Goal: Transaction & Acquisition: Purchase product/service

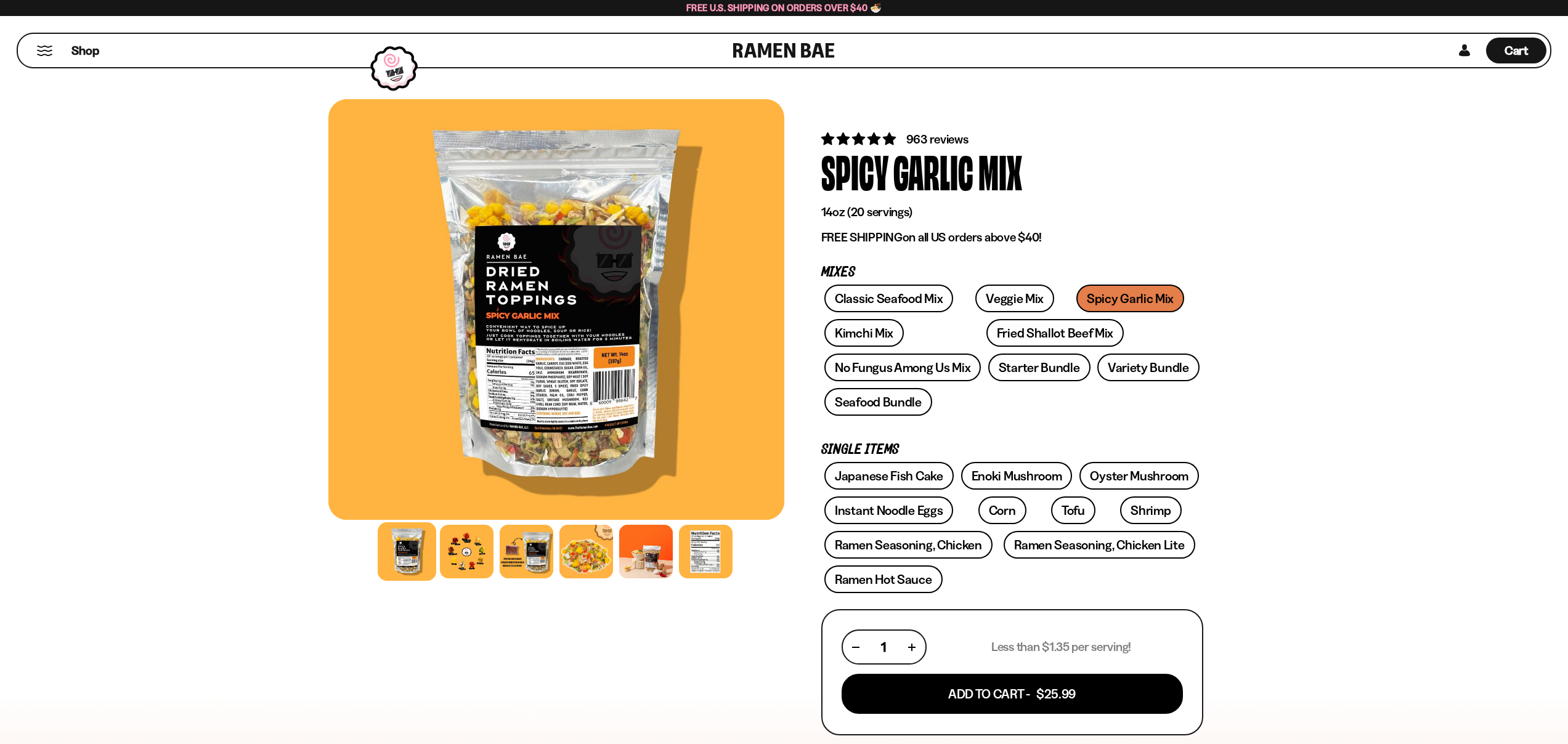
scroll to position [3, 0]
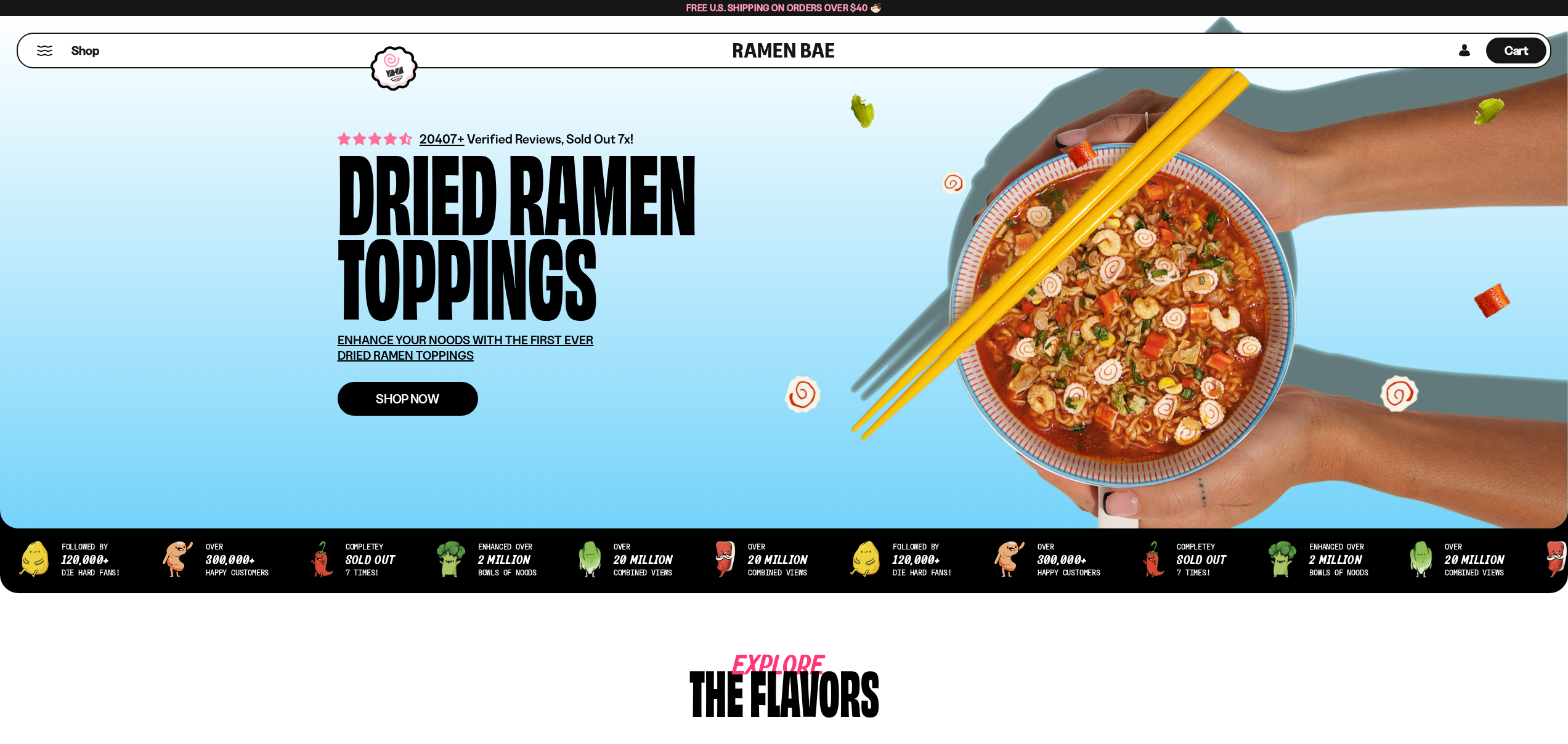
click at [387, 393] on span "Shop Now" at bounding box center [407, 399] width 63 height 13
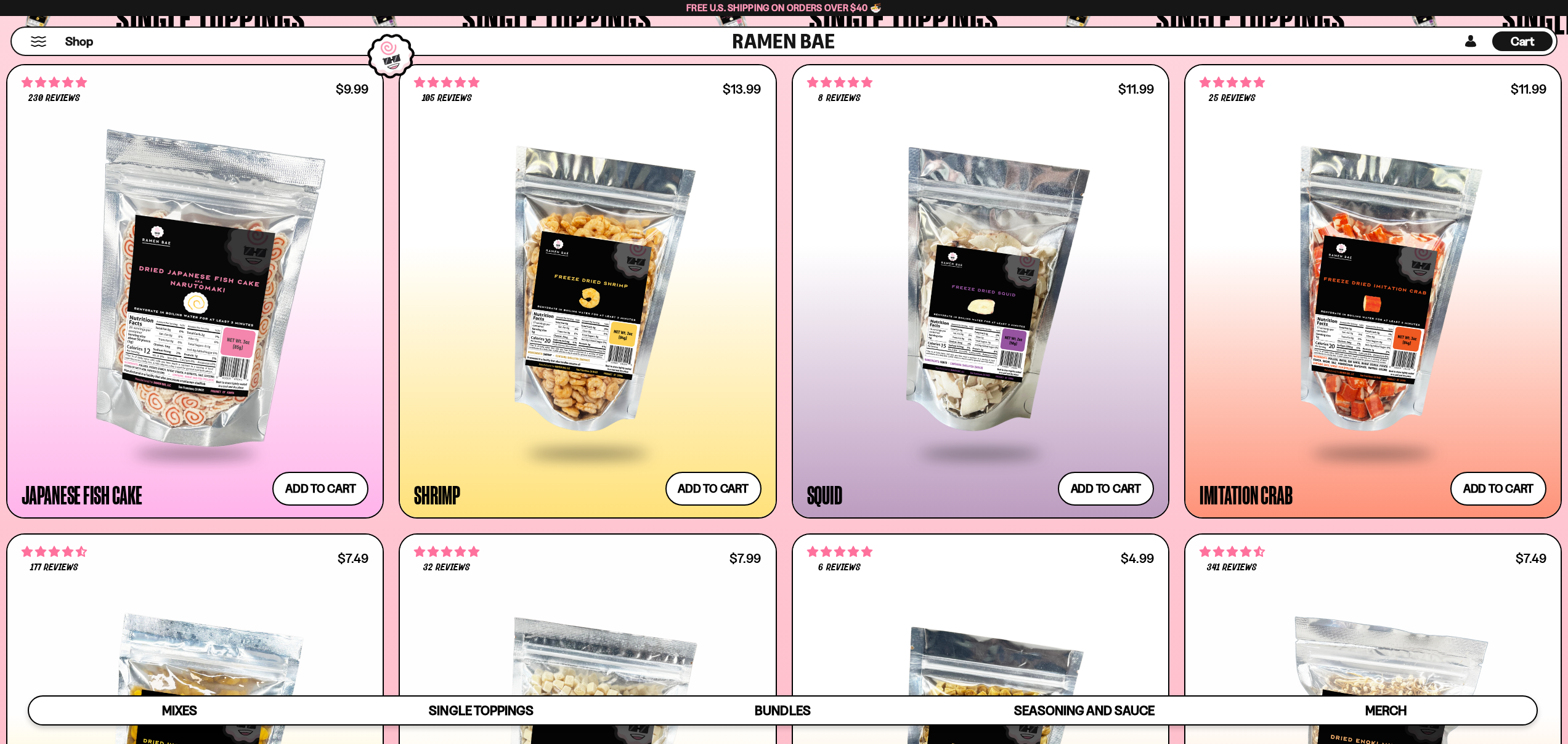
scroll to position [1640, 0]
click at [725, 493] on button "Add to cart Add ― Regular price $13.99 Regular price Sale price $13.99 Unit pri…" at bounding box center [714, 488] width 101 height 36
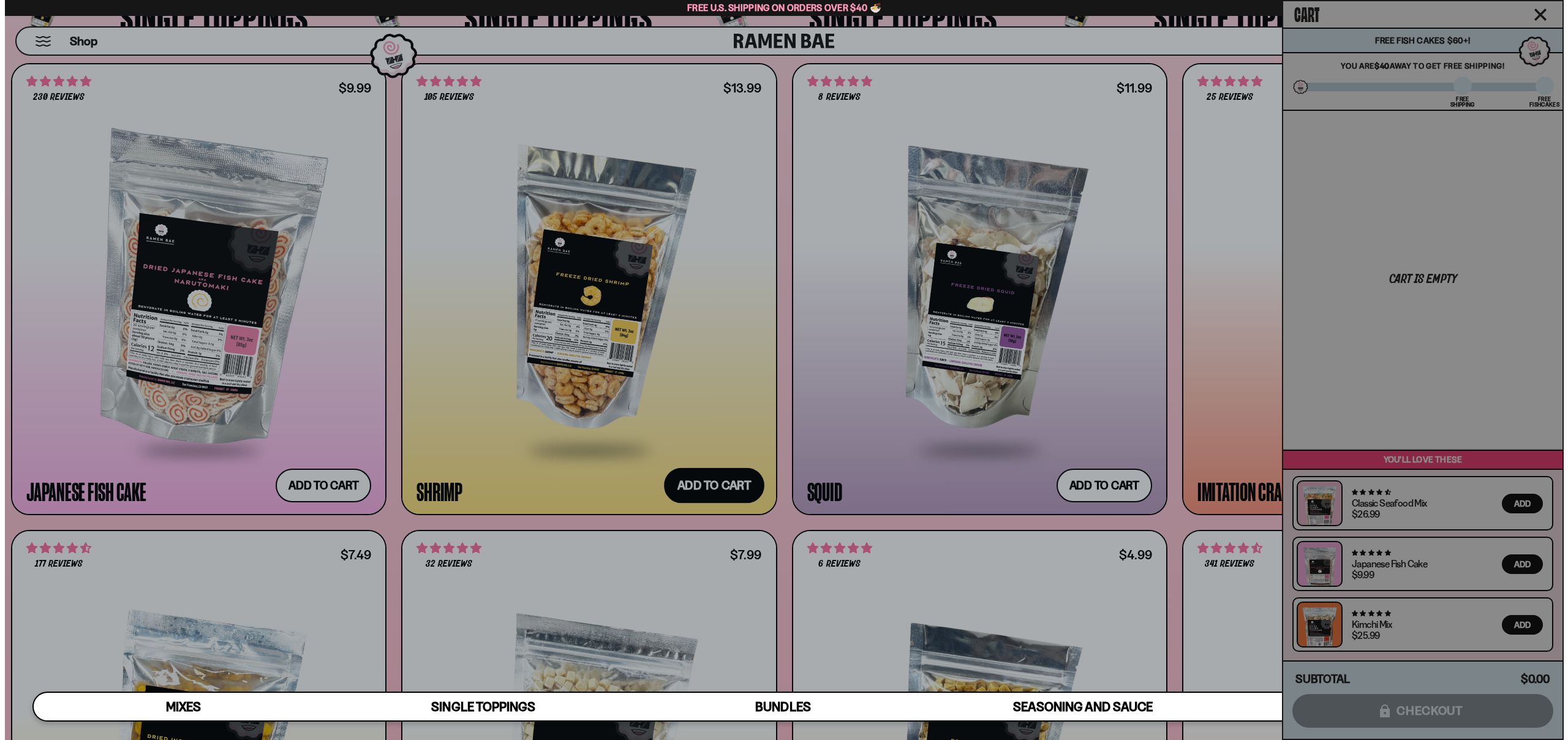
scroll to position [1639, 0]
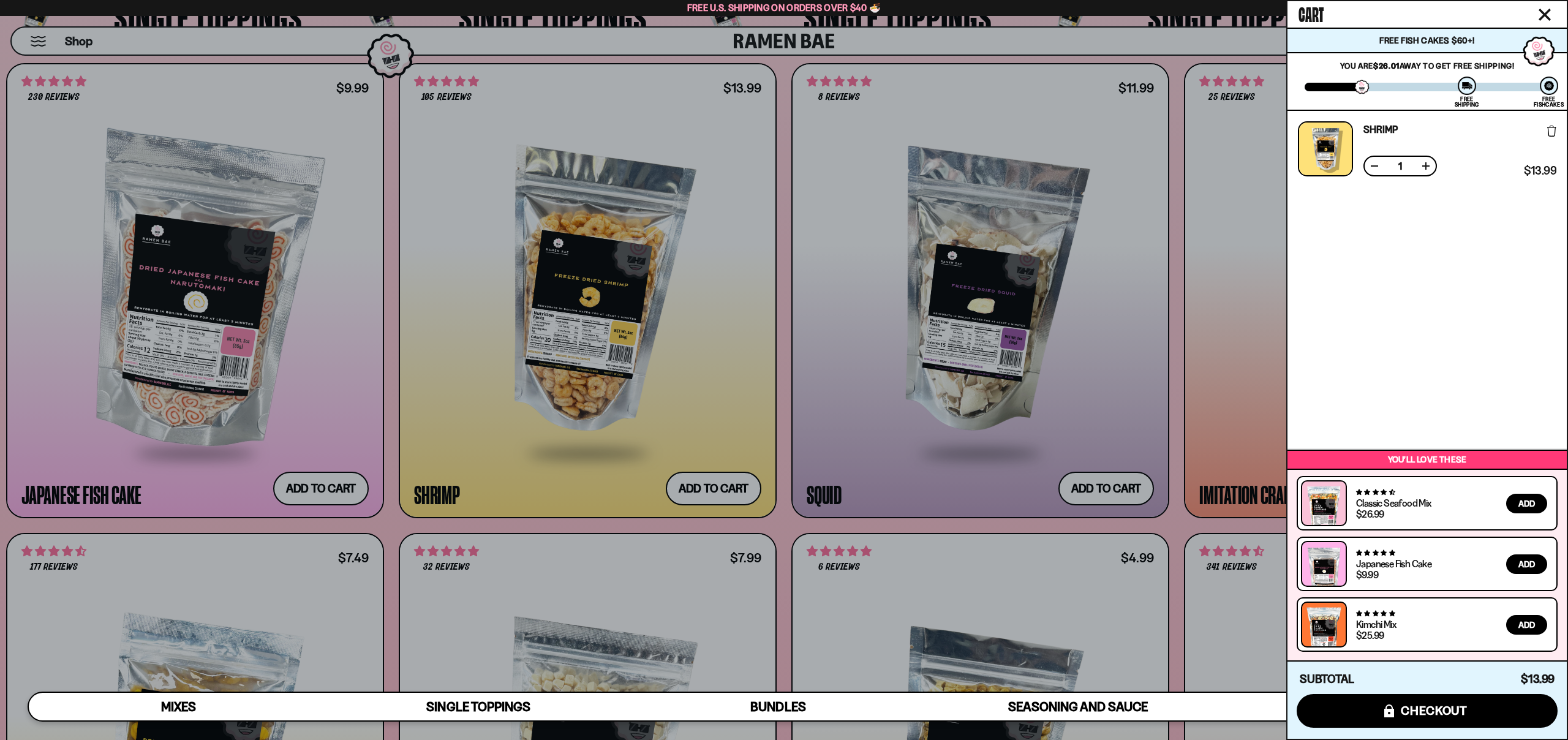
click at [1091, 485] on div at bounding box center [784, 370] width 1568 height 740
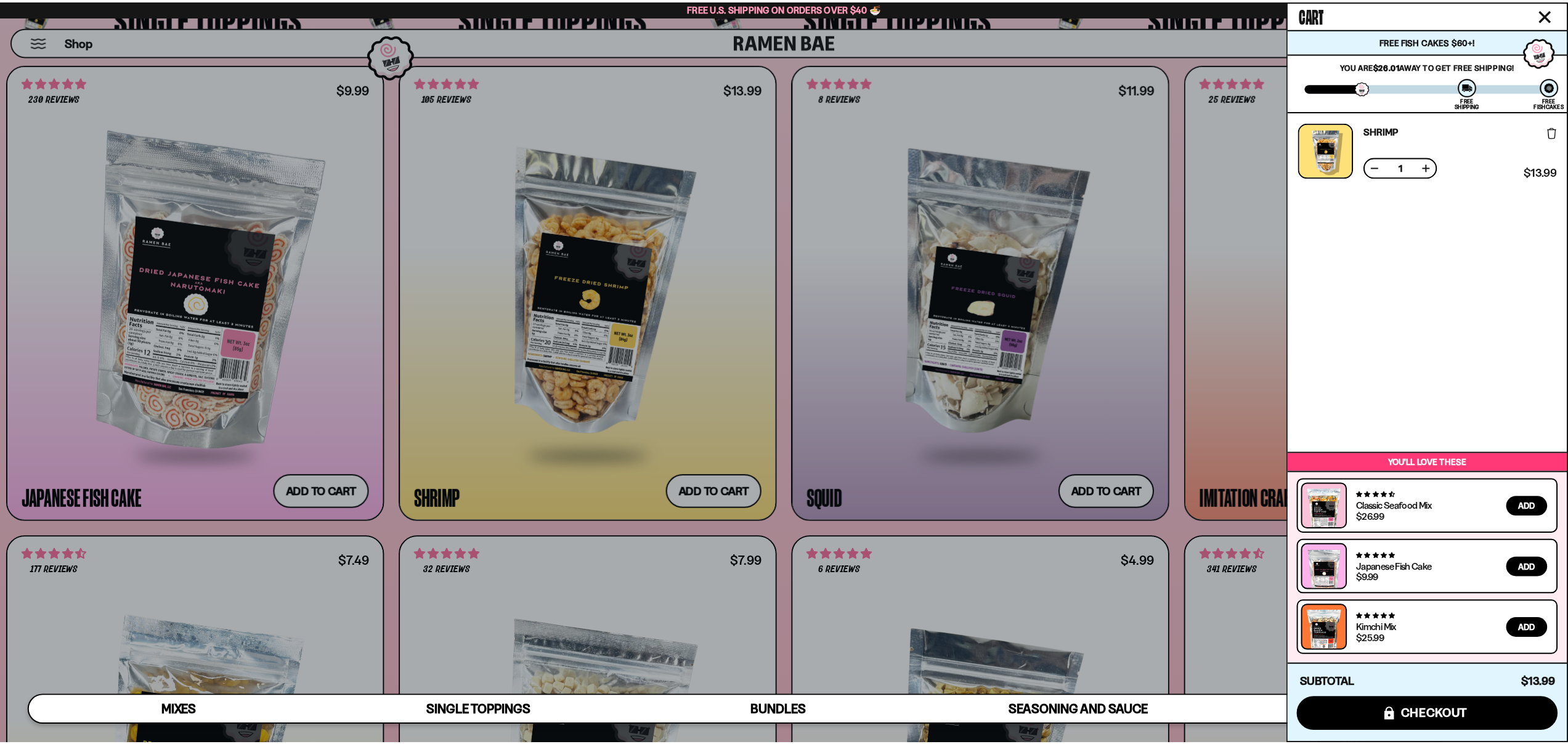
scroll to position [1640, 0]
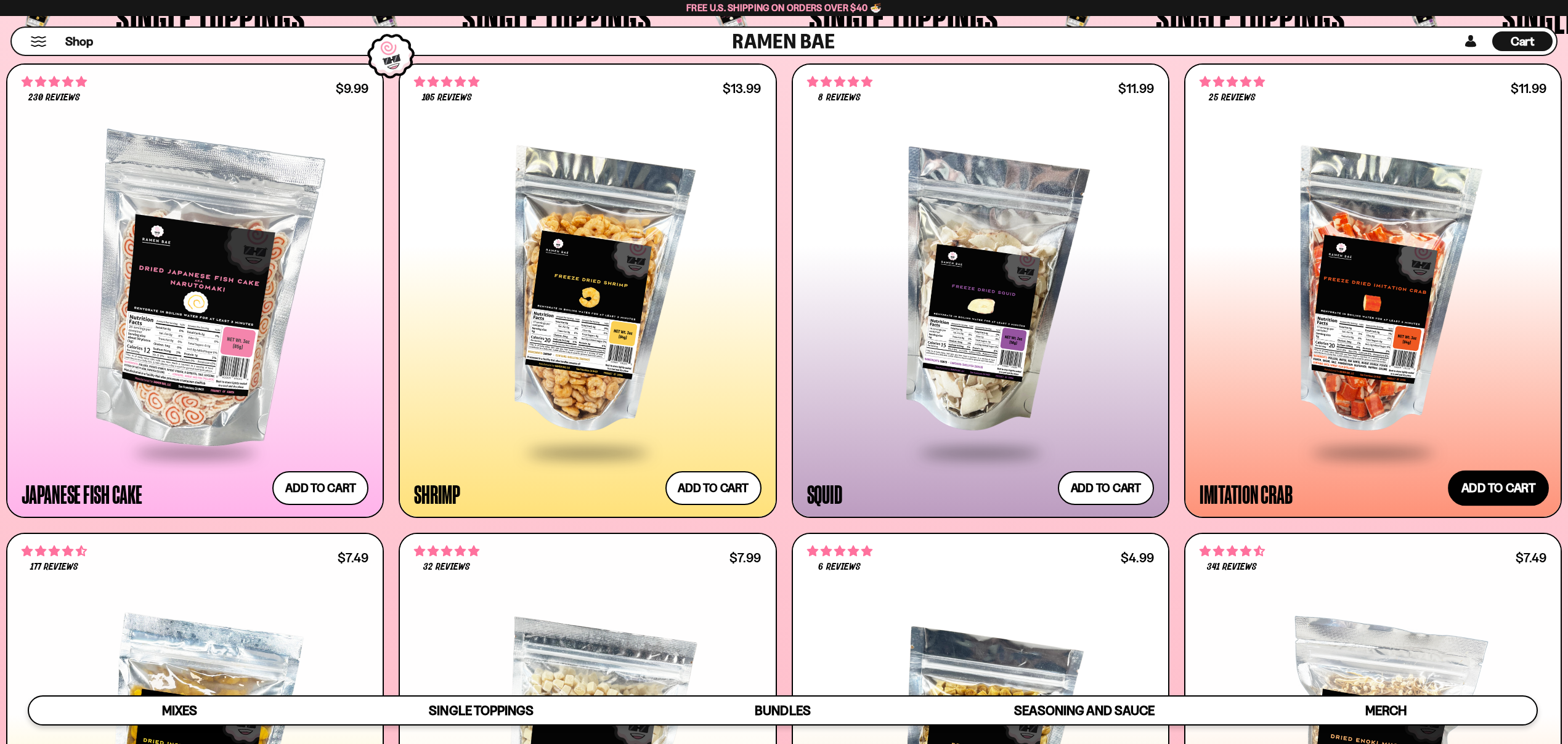
click at [1511, 475] on button "Add to cart Add ― Regular price $11.99 Regular price Sale price $11.99 Unit pri…" at bounding box center [1499, 488] width 101 height 36
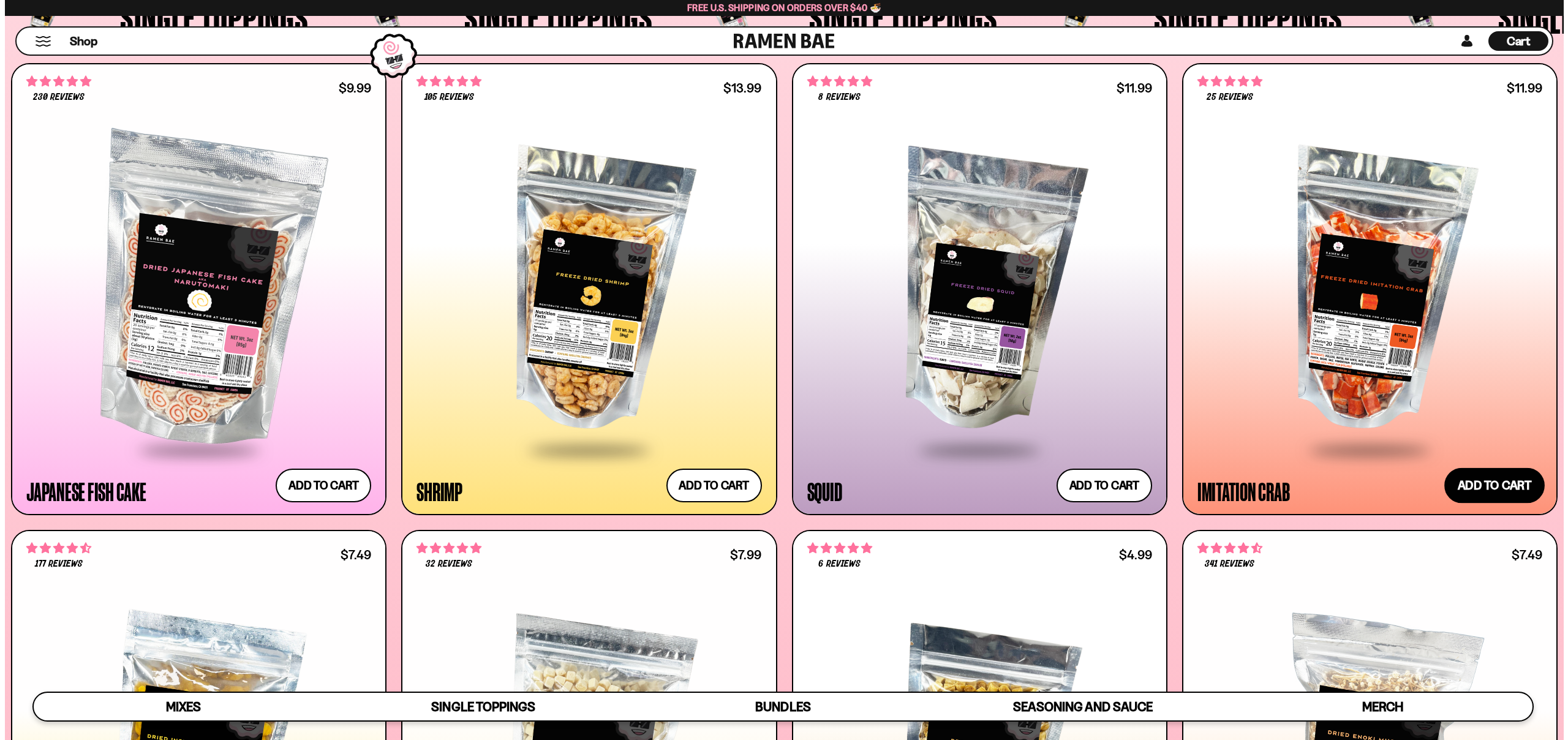
scroll to position [1639, 0]
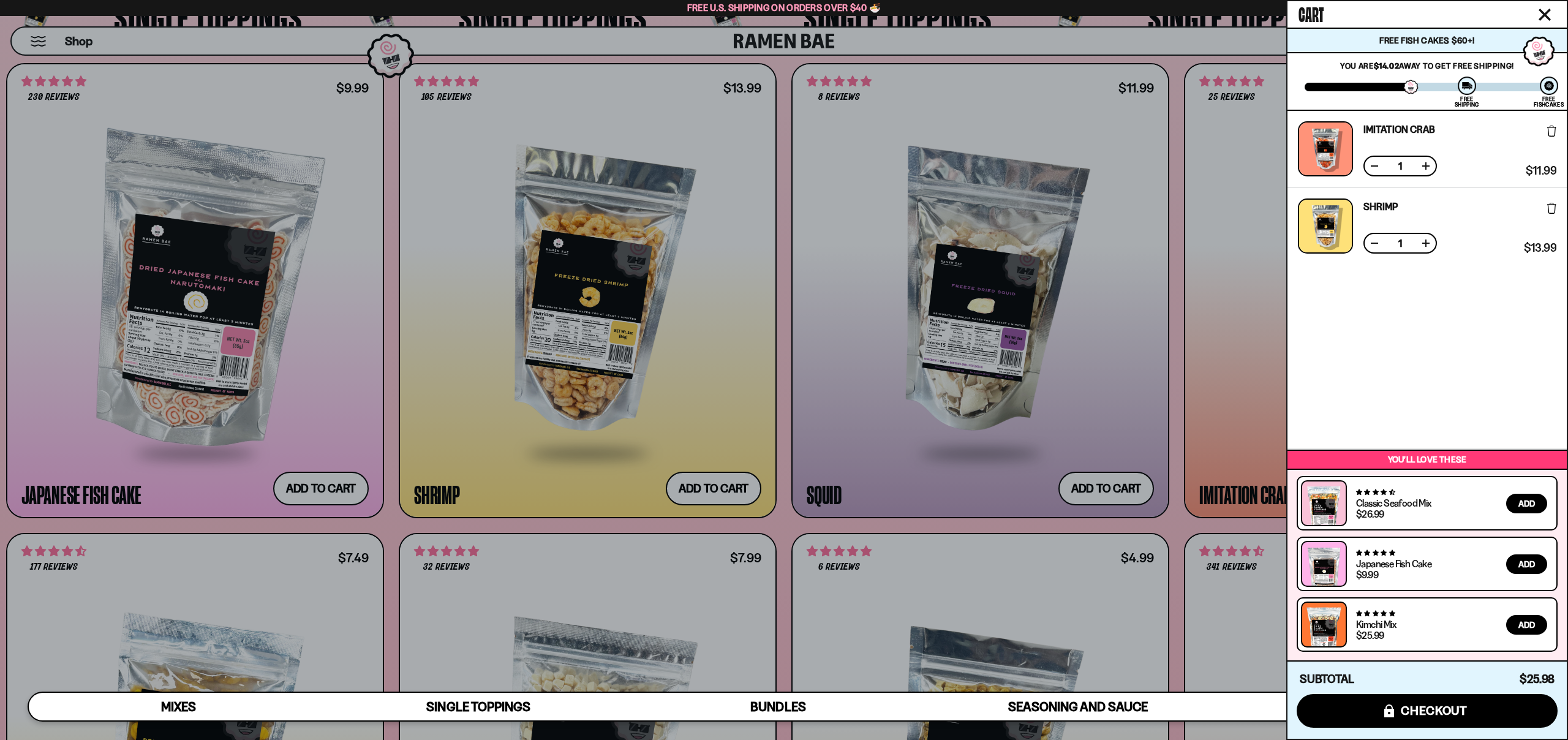
click at [532, 300] on div at bounding box center [784, 370] width 1568 height 740
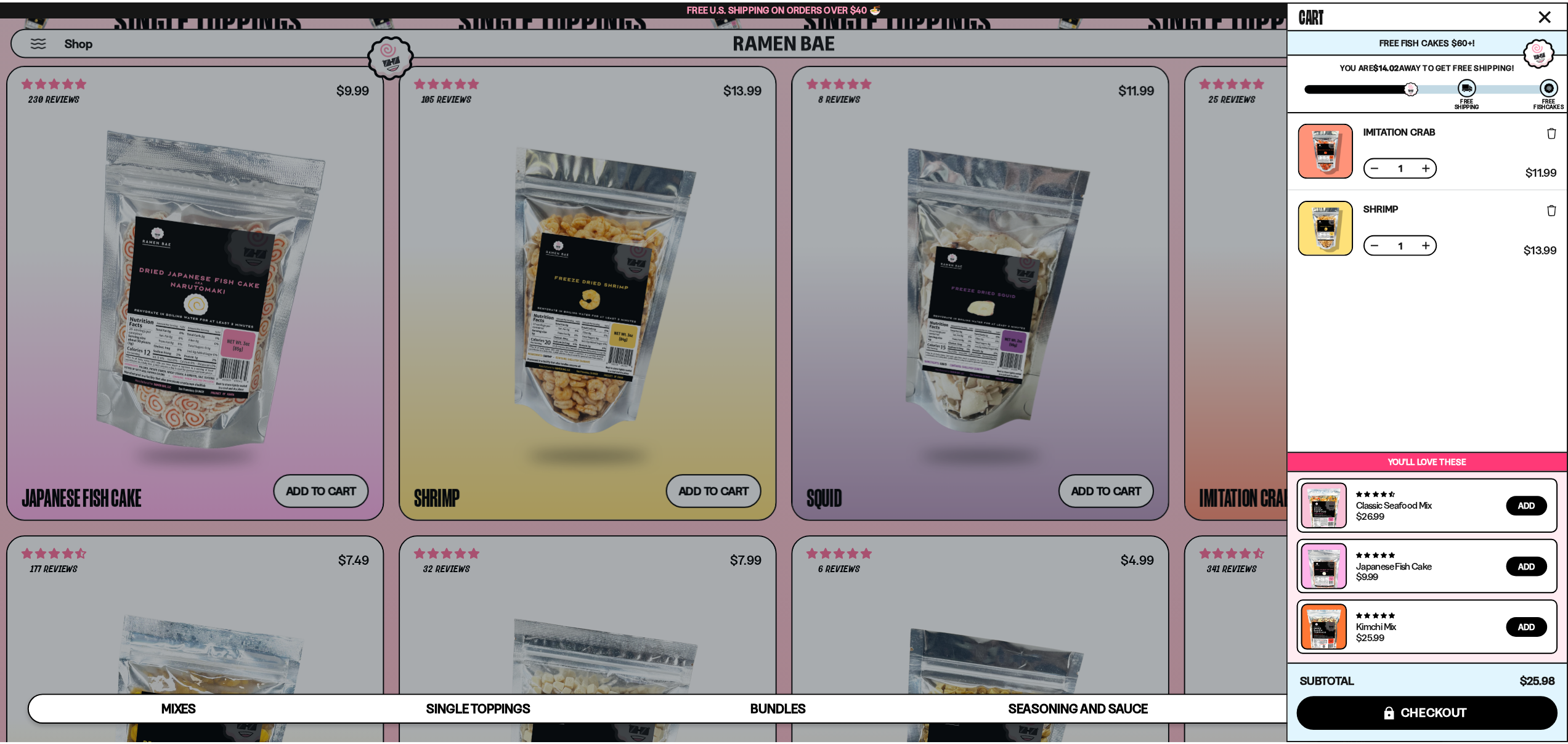
scroll to position [1640, 0]
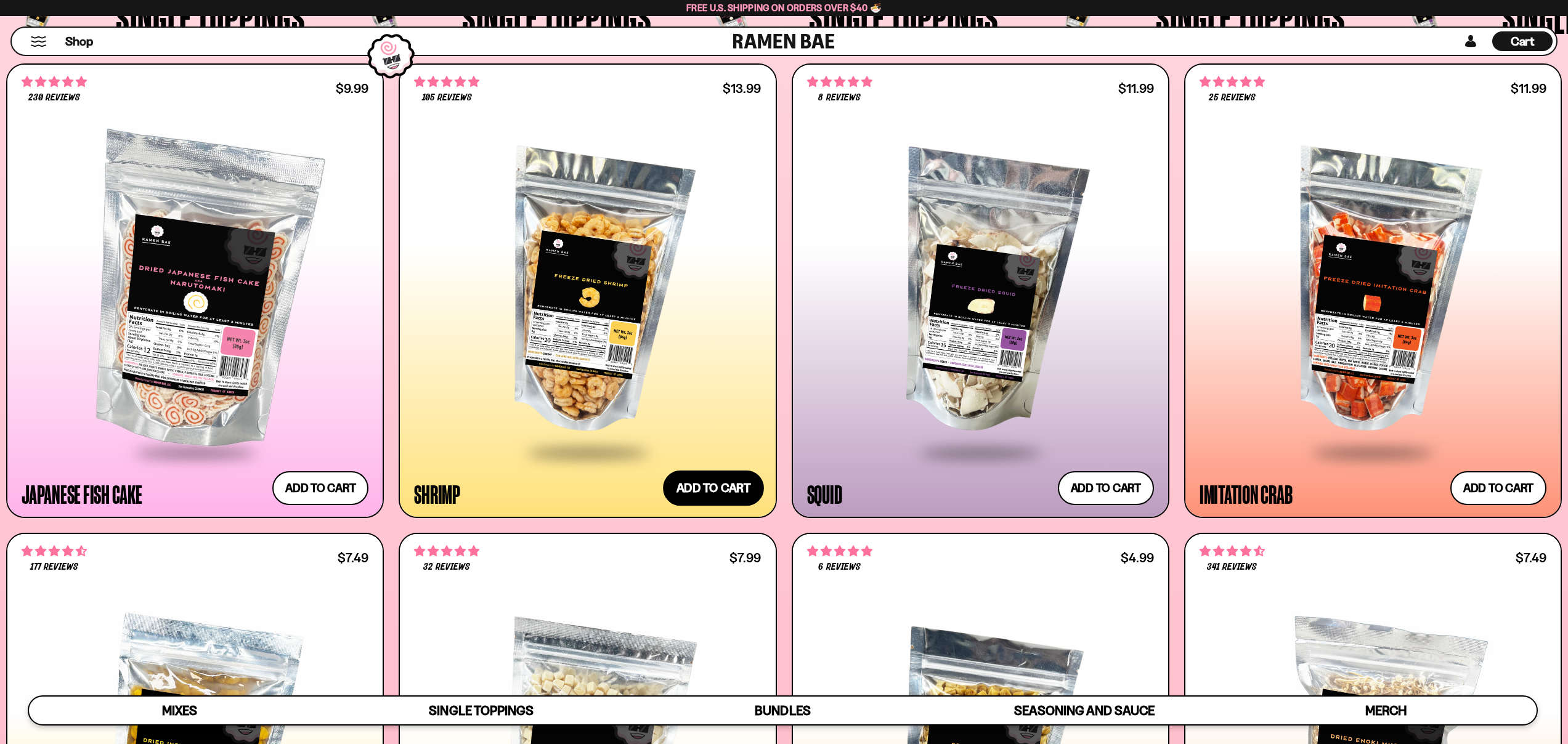
click at [694, 492] on button "Add to cart Add ― Regular price $13.99 Regular price Sale price $13.99 Unit pri…" at bounding box center [714, 488] width 101 height 36
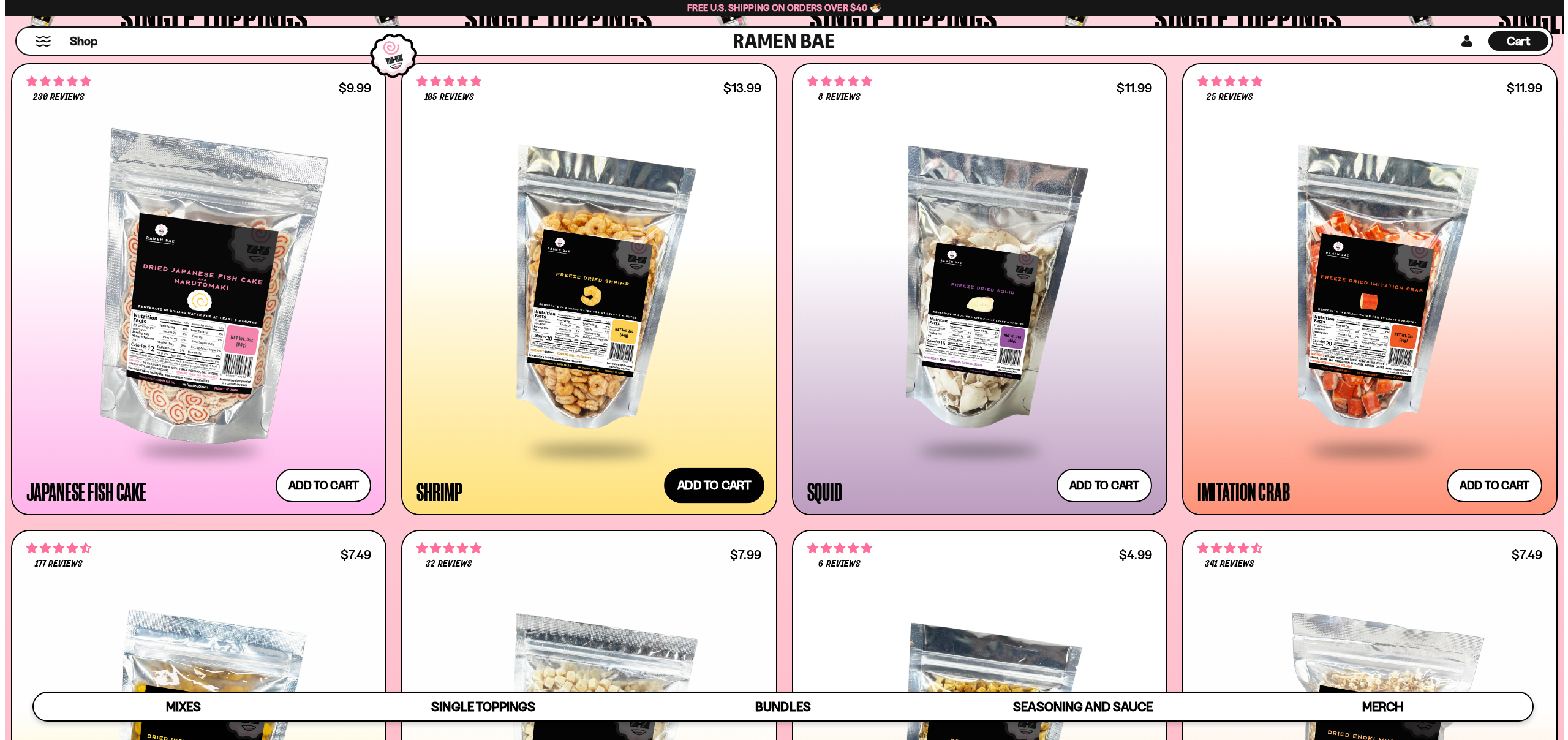
scroll to position [1639, 0]
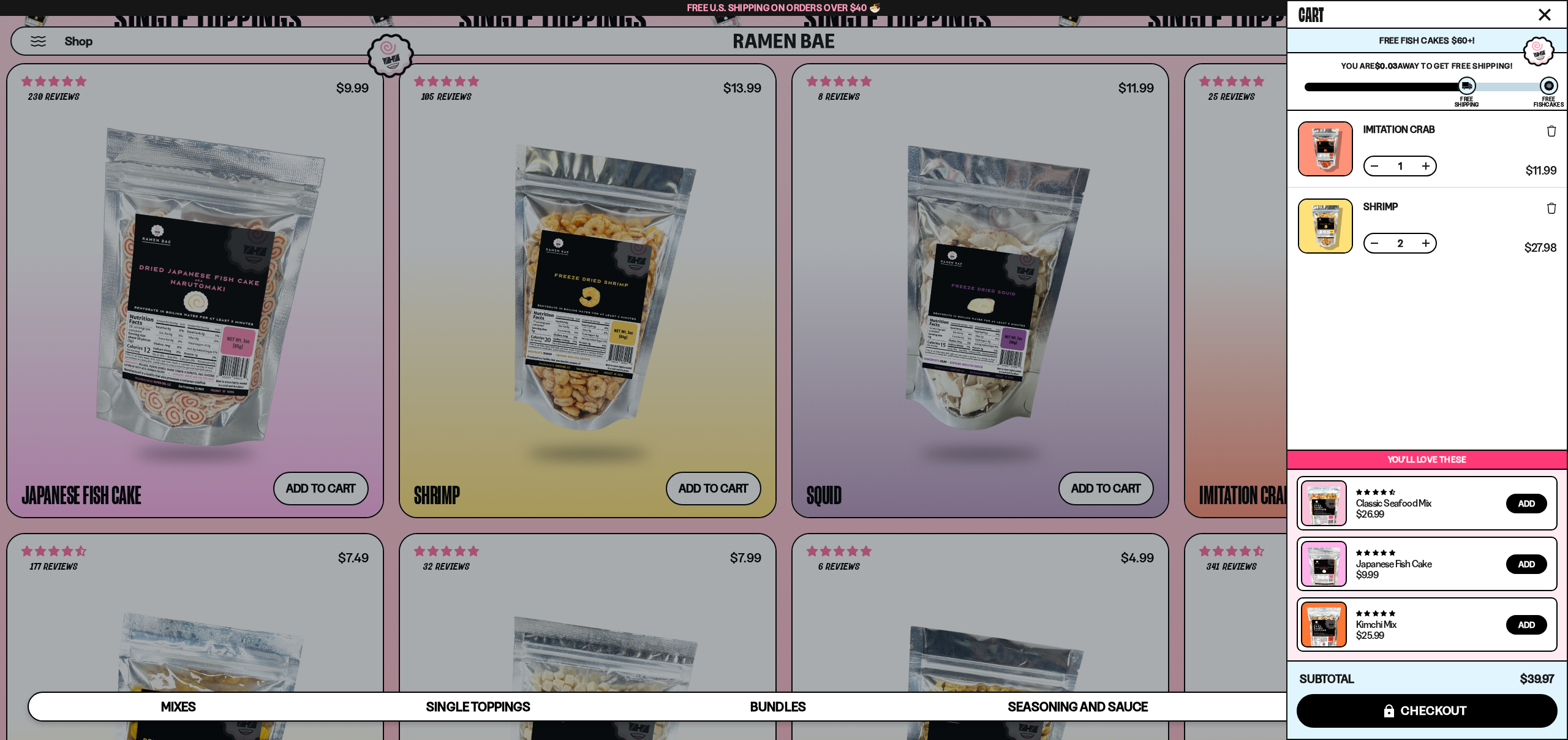
click at [1375, 245] on button at bounding box center [1374, 243] width 13 height 13
click at [1375, 168] on button at bounding box center [1374, 165] width 13 height 13
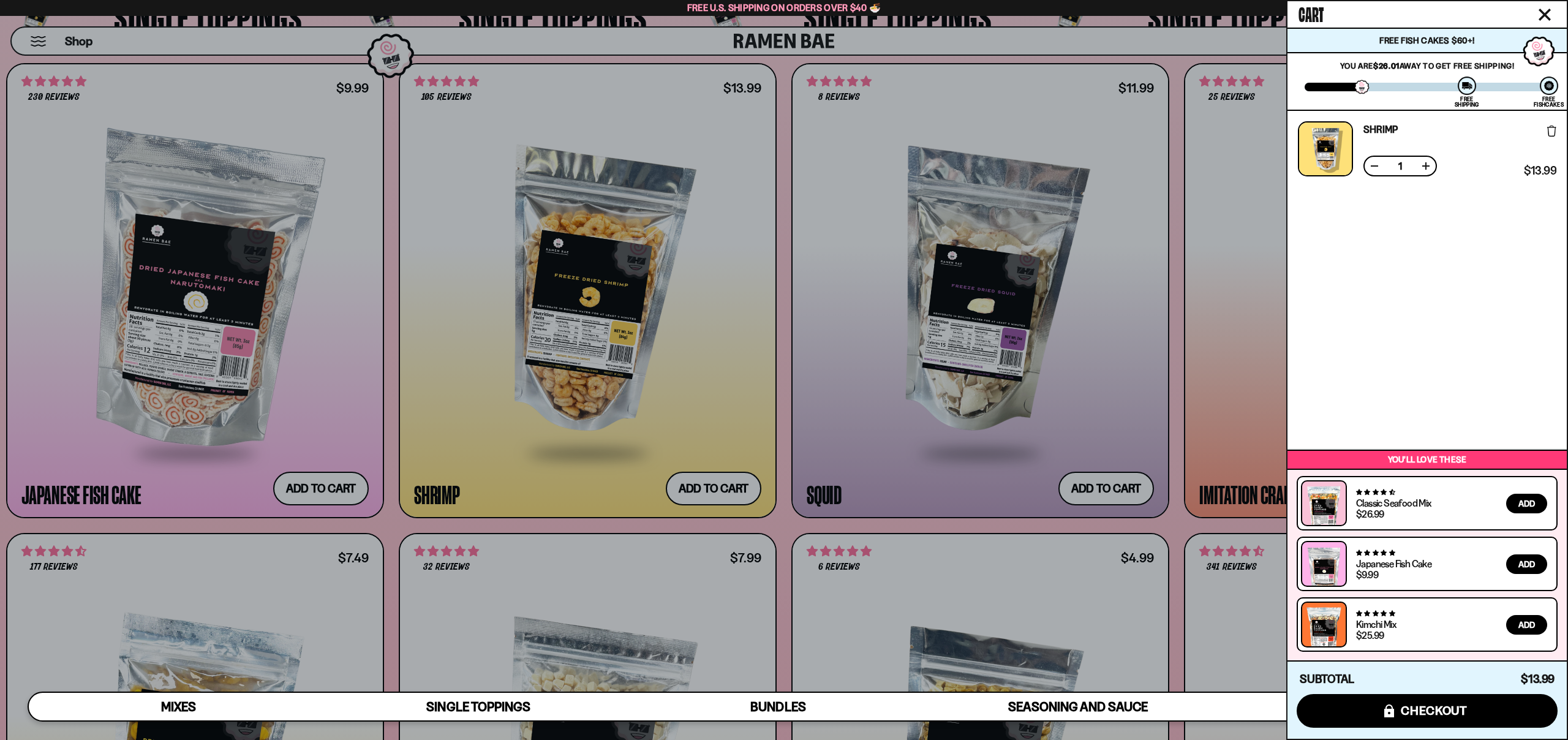
click at [1098, 479] on div at bounding box center [784, 370] width 1568 height 740
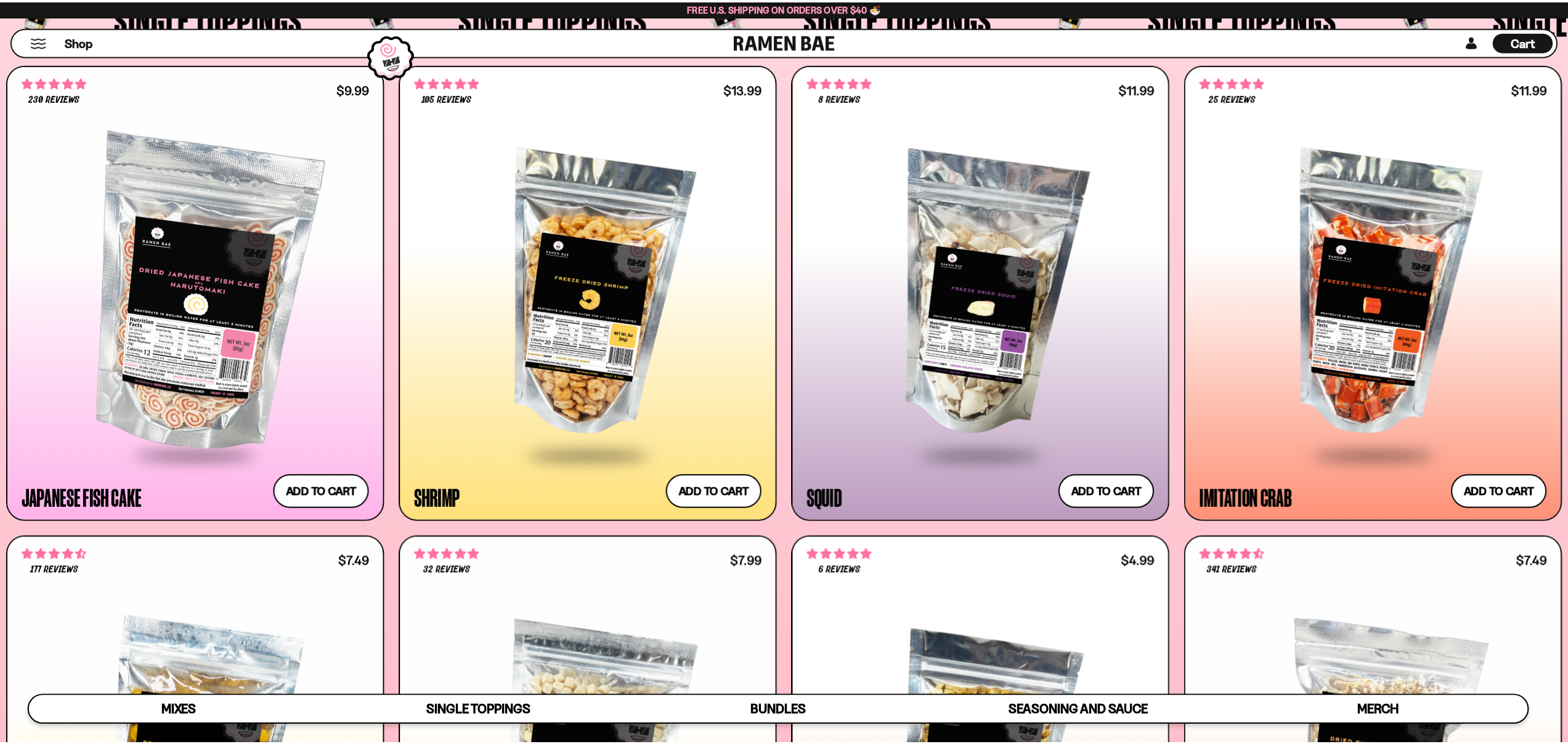
scroll to position [1640, 0]
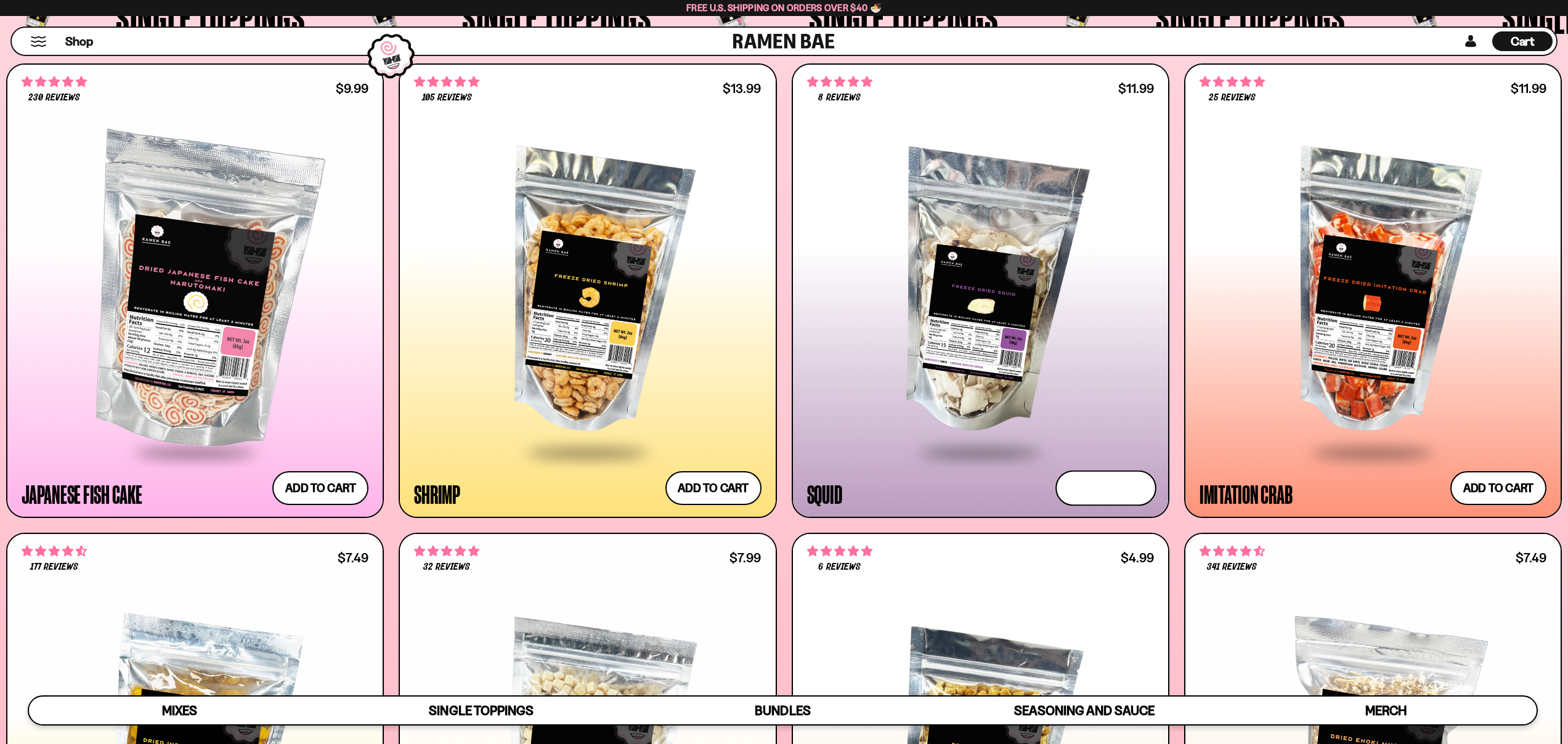
click at [1103, 488] on button "Add to cart Add ― Regular price $11.99 Regular price Sale price $11.99 Unit pri…" at bounding box center [1106, 488] width 101 height 36
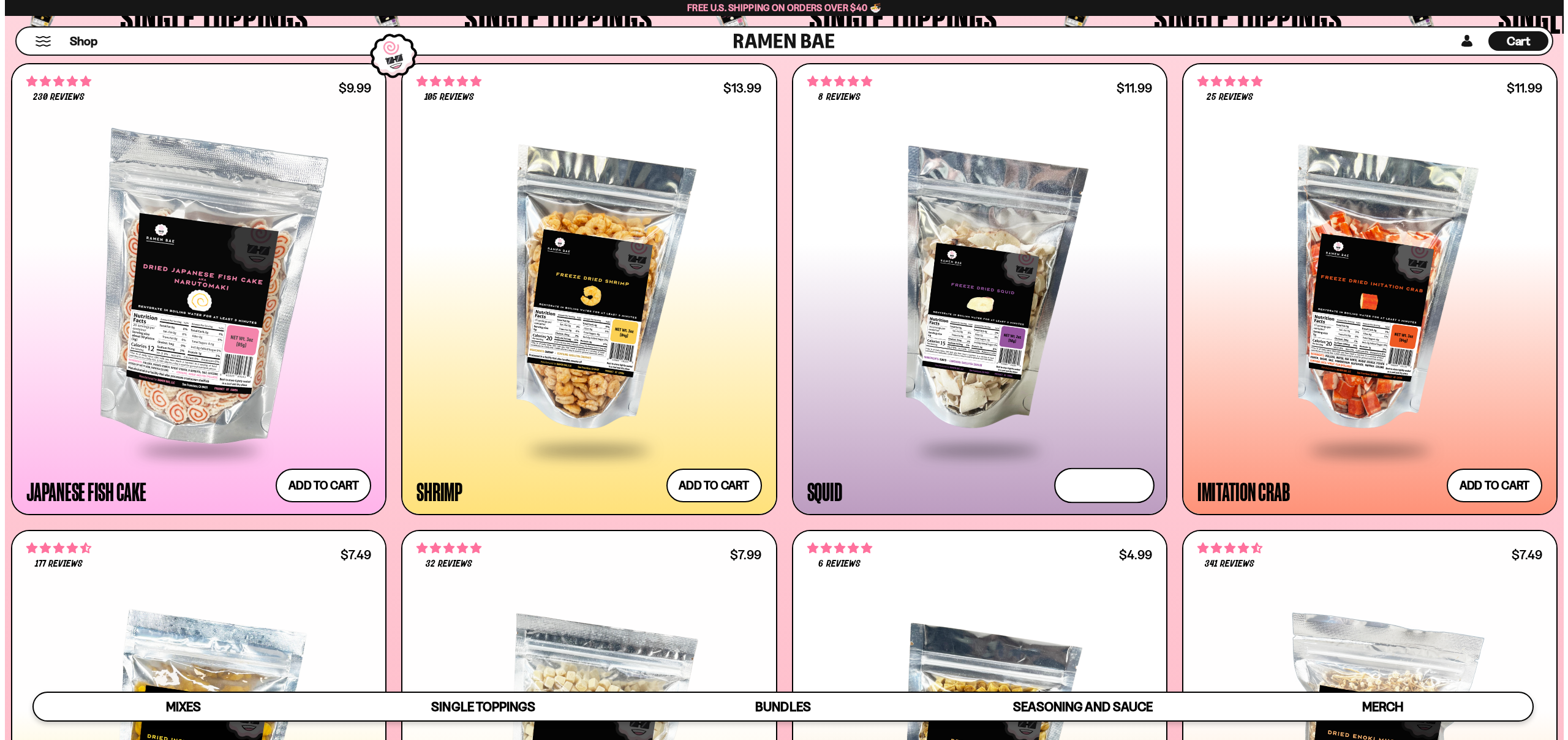
scroll to position [1639, 0]
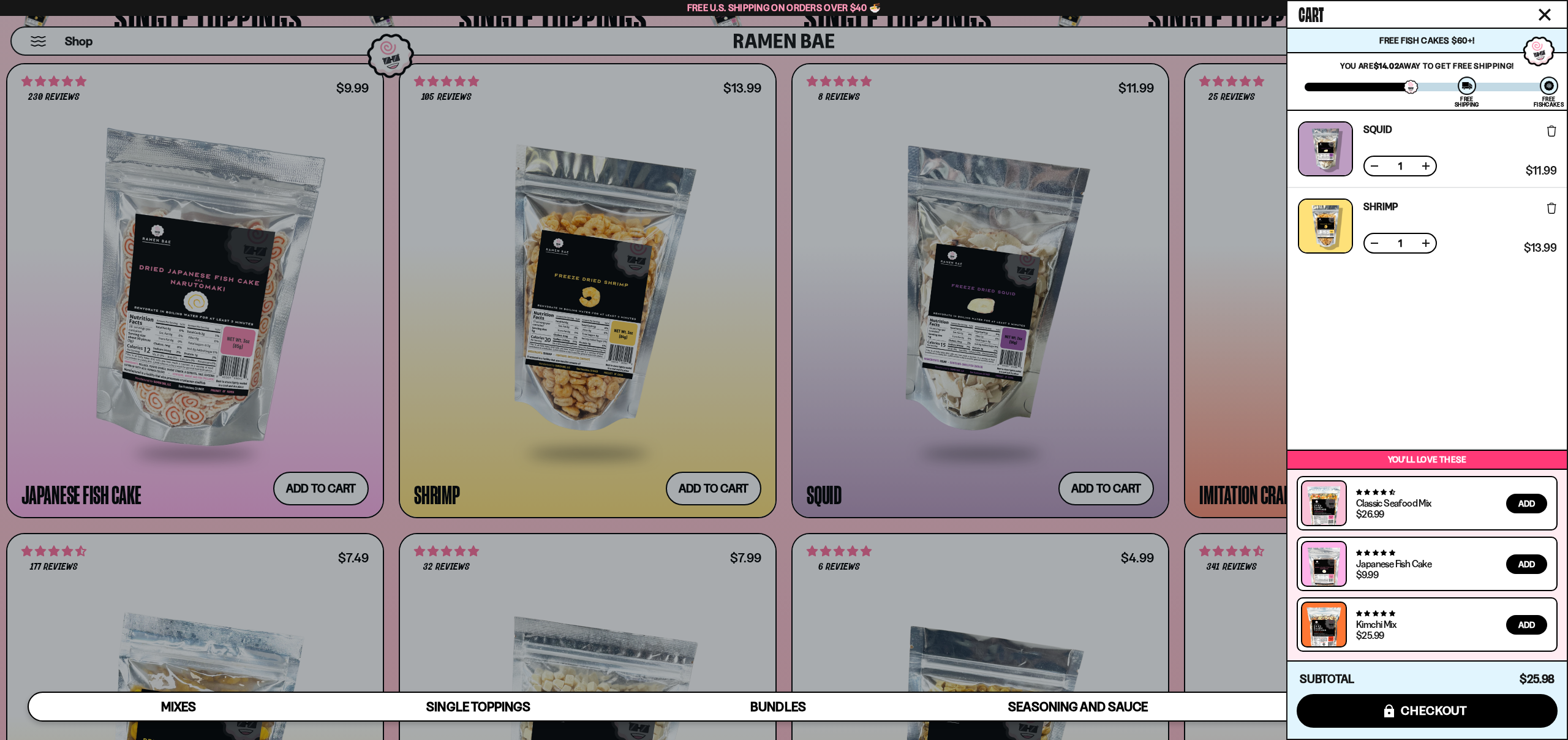
click at [1215, 387] on div at bounding box center [784, 370] width 1568 height 740
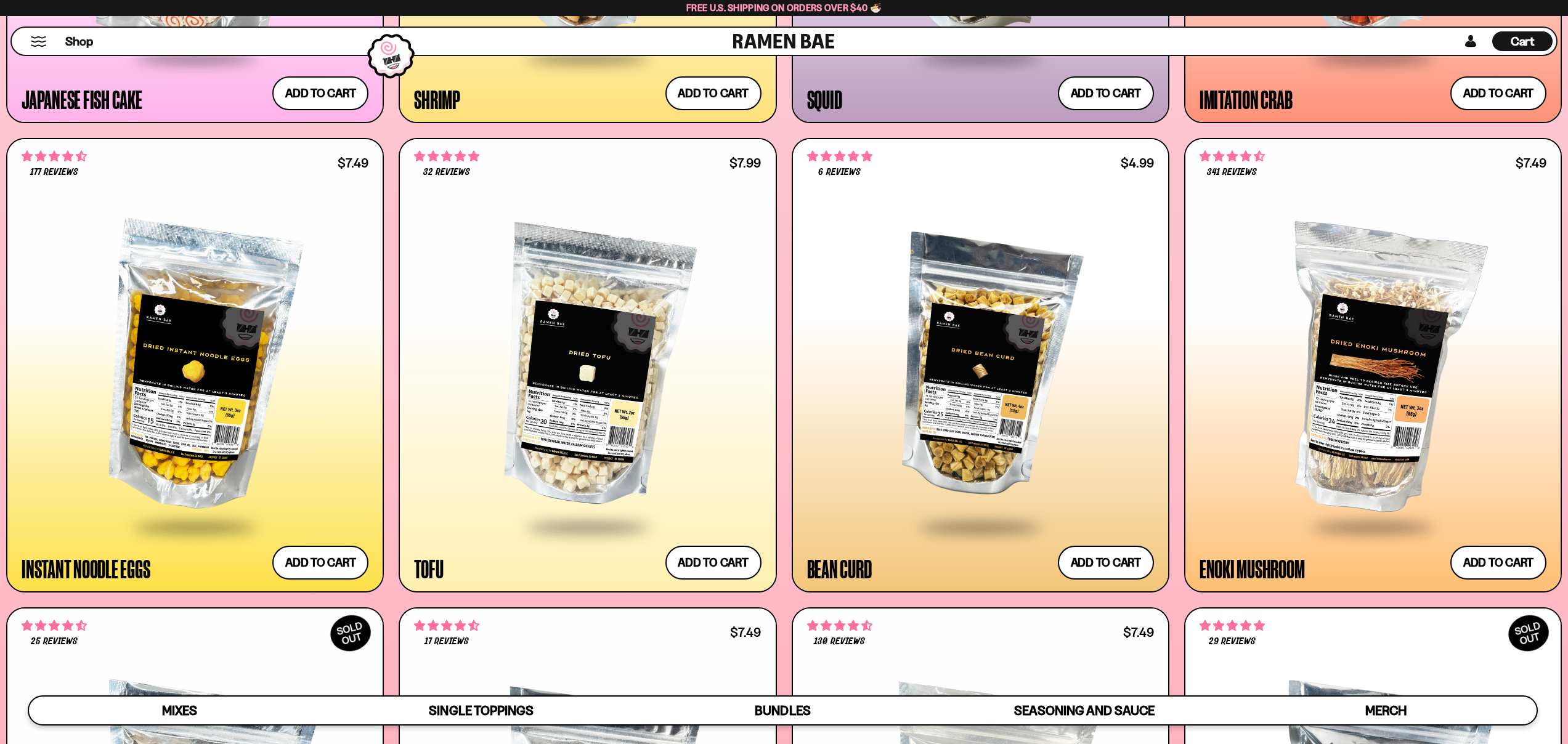
scroll to position [2036, 0]
click at [320, 560] on button "Add to cart Add ― Regular price $7.49 Regular price Sale price $7.49 Unit price…" at bounding box center [320, 562] width 101 height 36
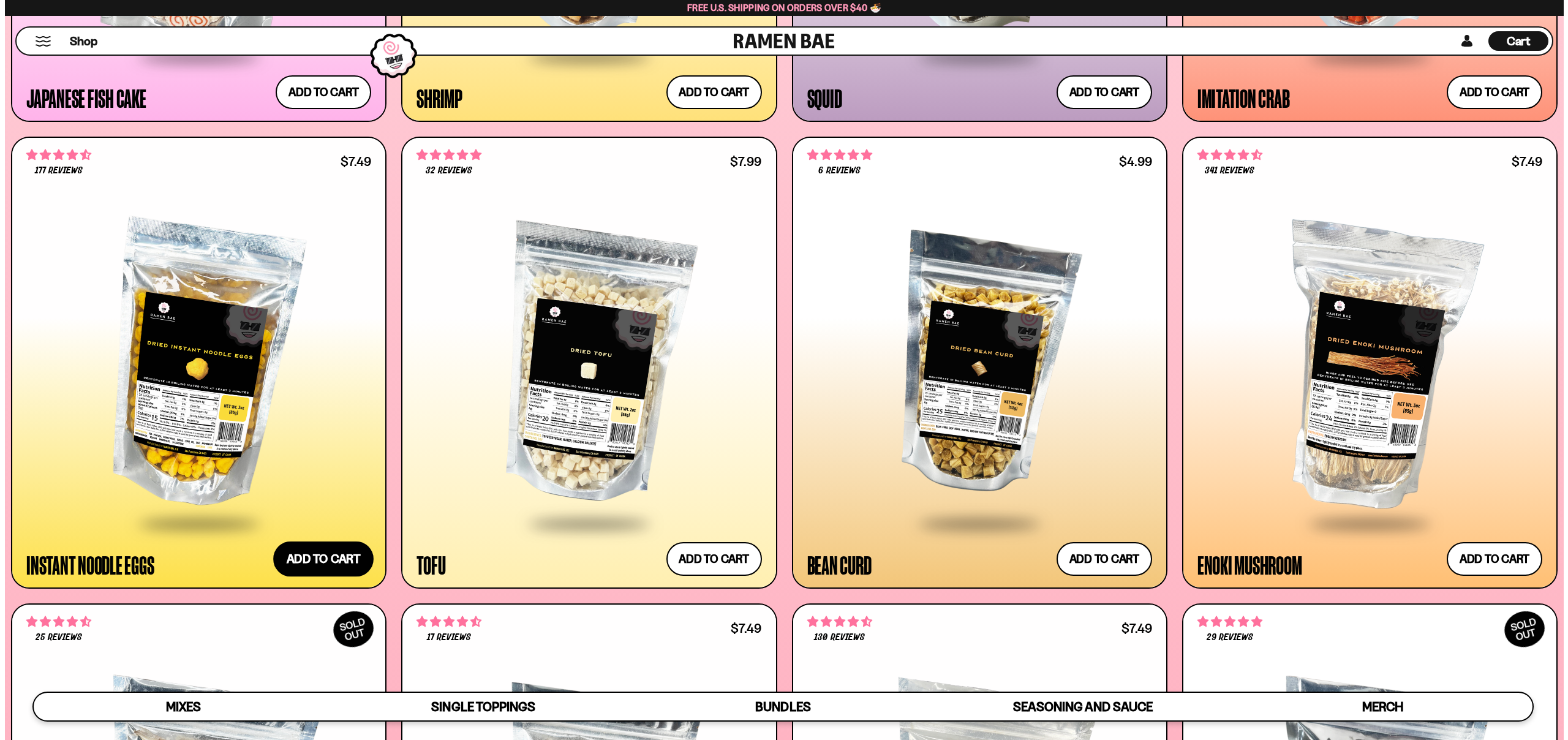
scroll to position [2032, 0]
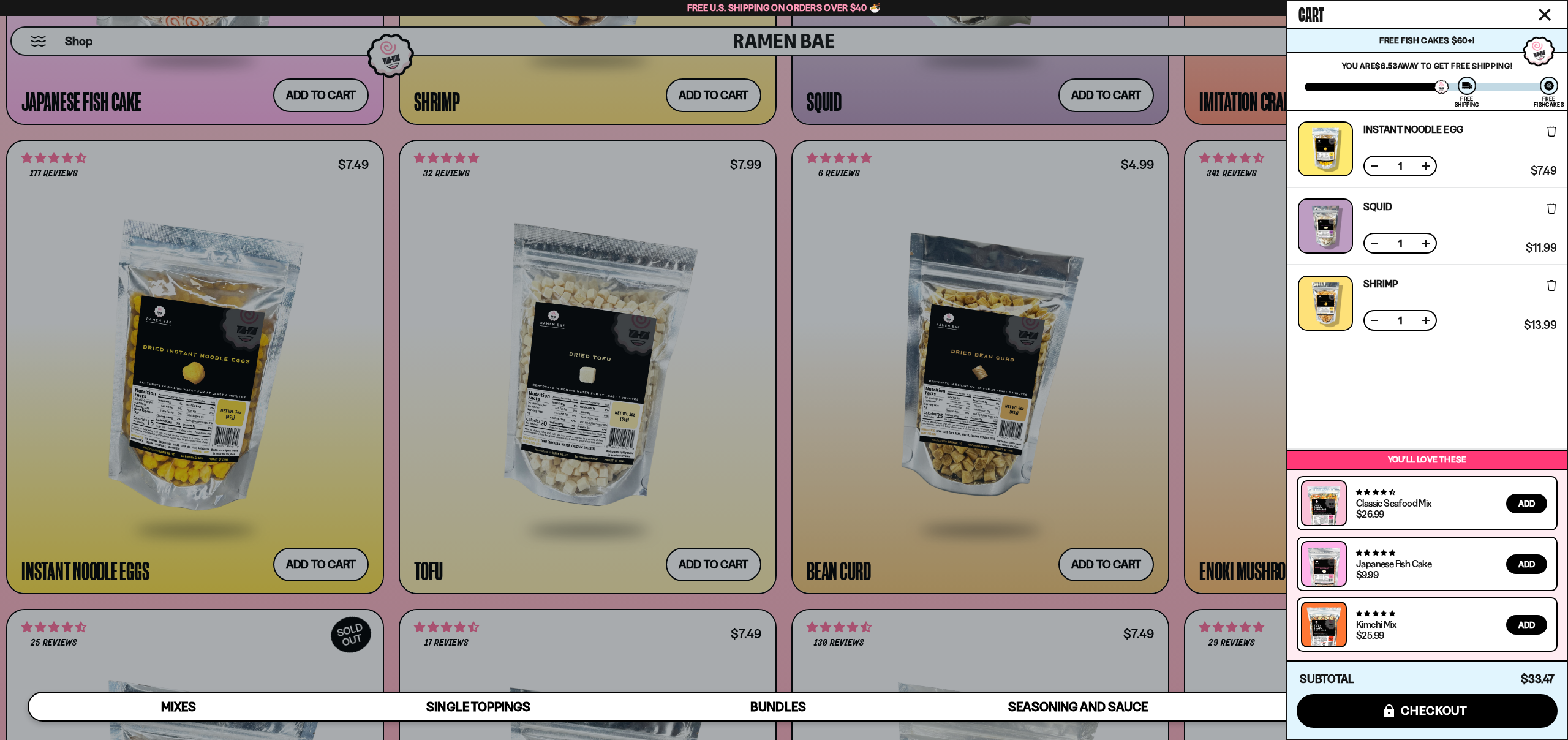
click at [850, 417] on div at bounding box center [784, 370] width 1568 height 740
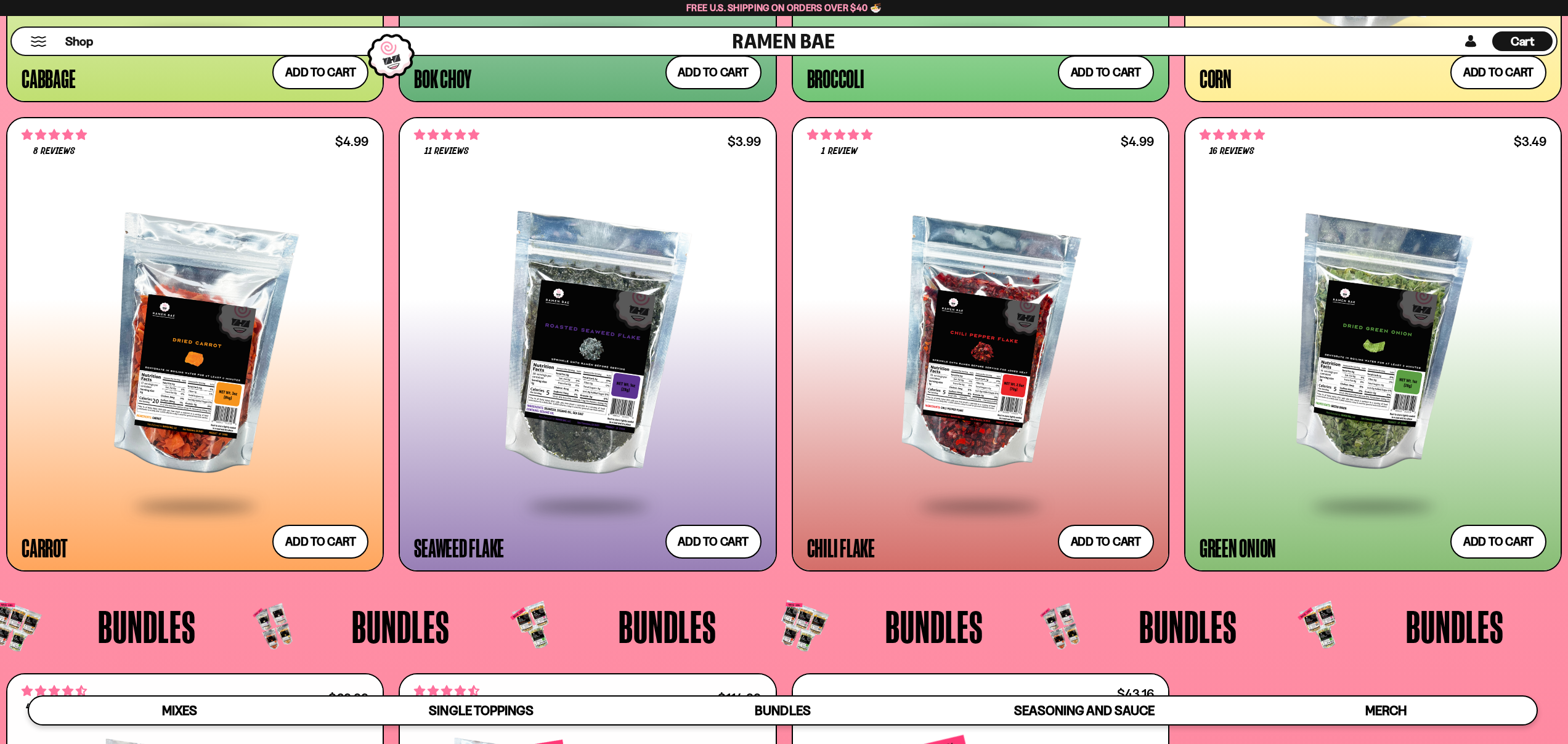
scroll to position [3467, 0]
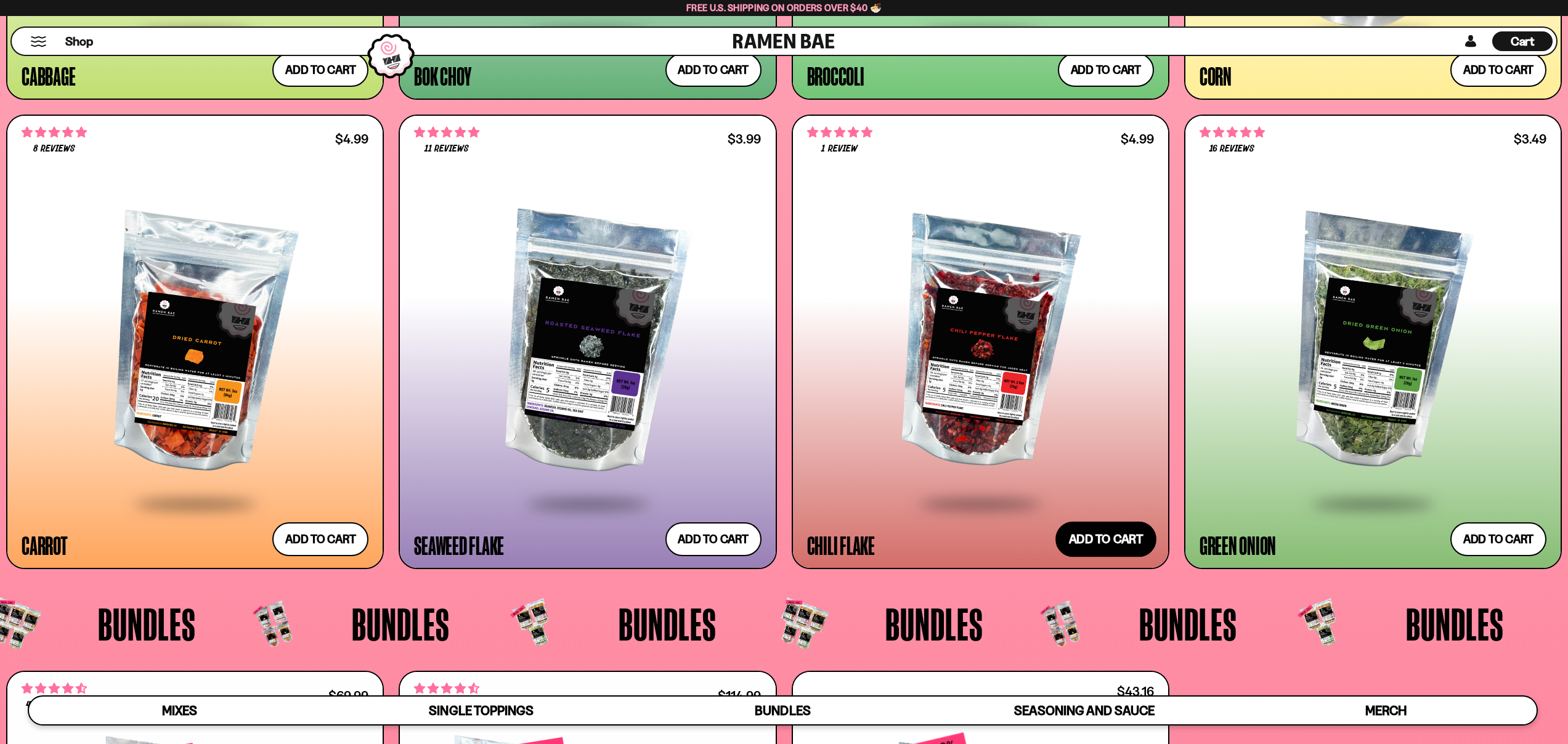
click at [1097, 529] on button "Add to cart Add ― Regular price $4.99 Regular price Sale price $4.99 Unit price…" at bounding box center [1106, 539] width 101 height 36
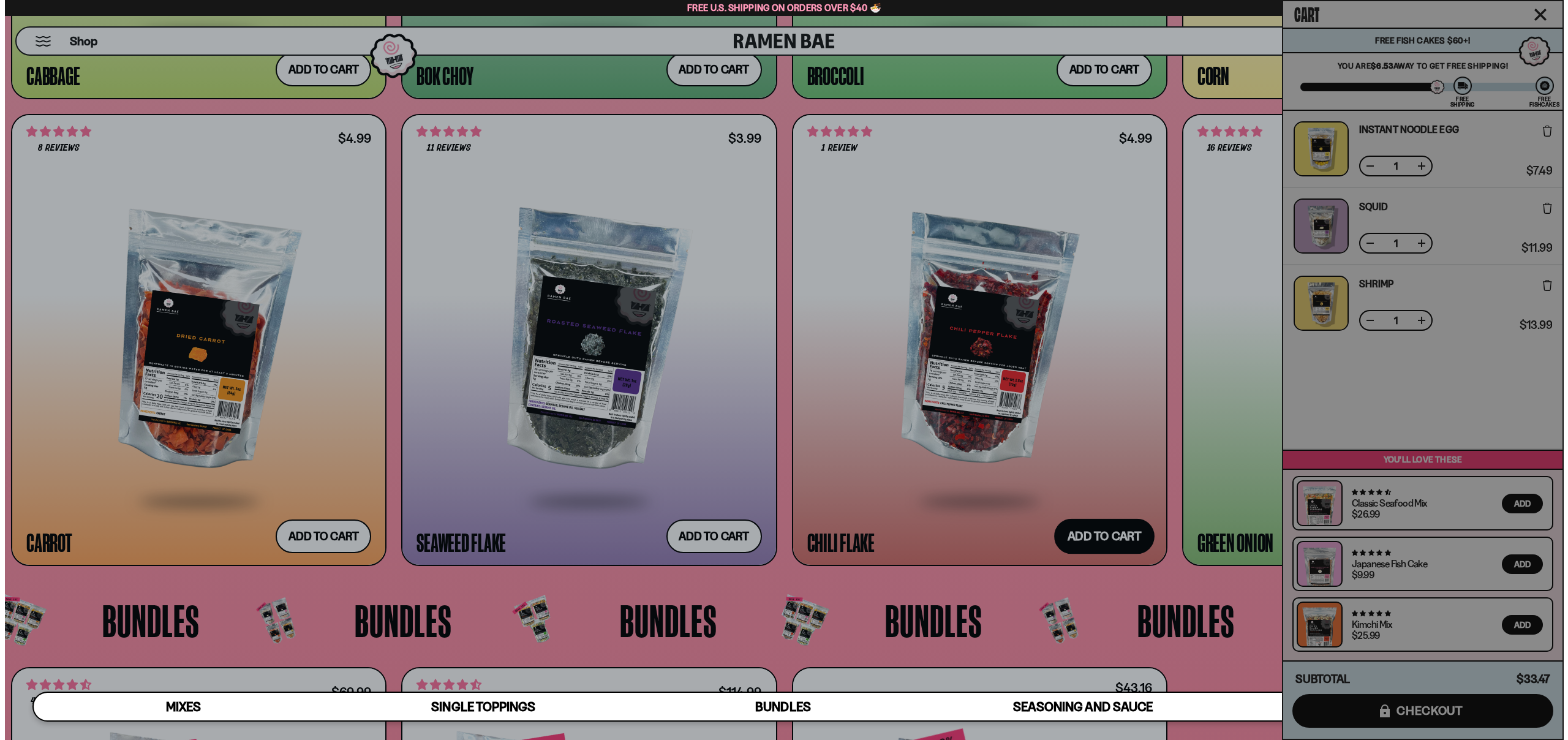
scroll to position [3465, 0]
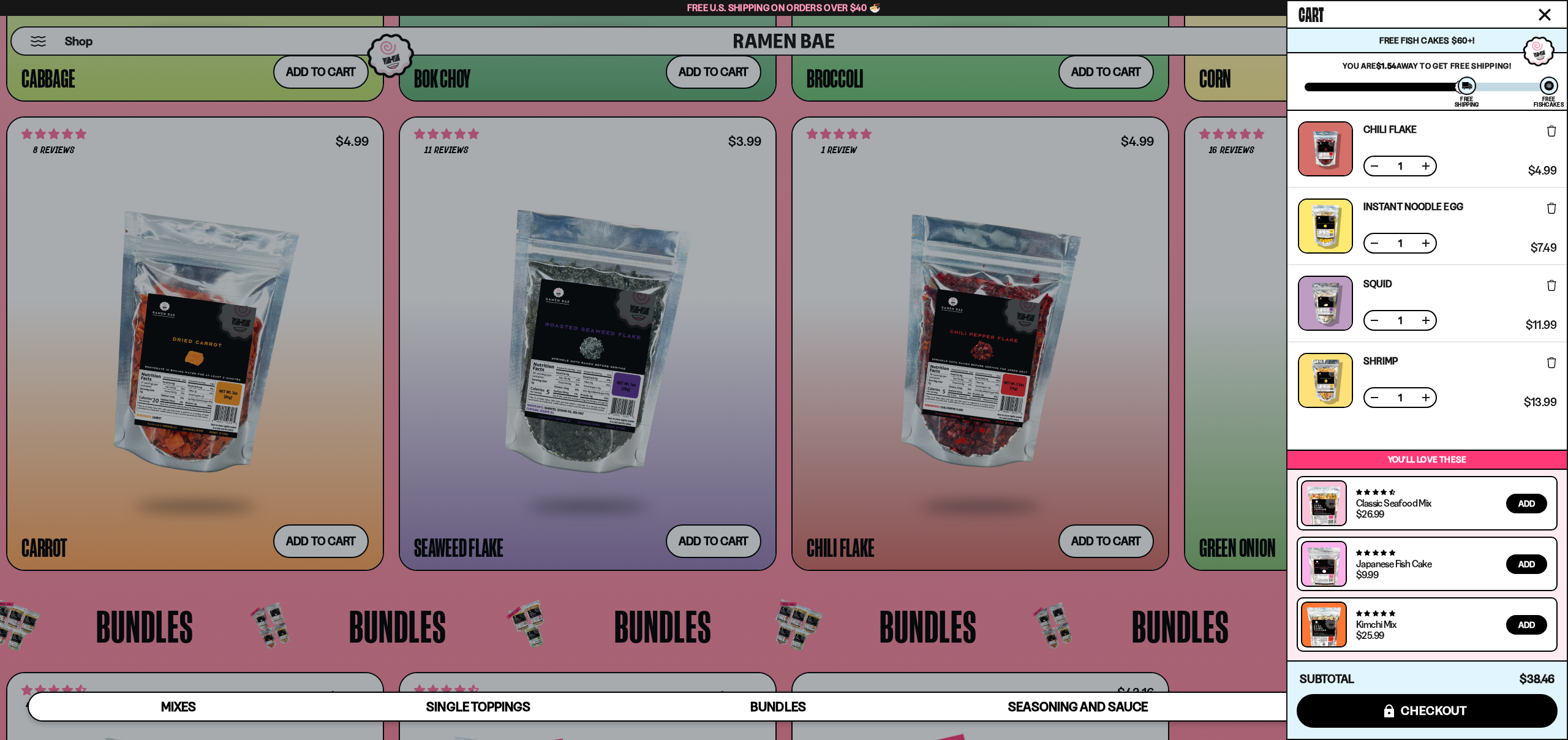
click at [987, 462] on div at bounding box center [784, 370] width 1568 height 740
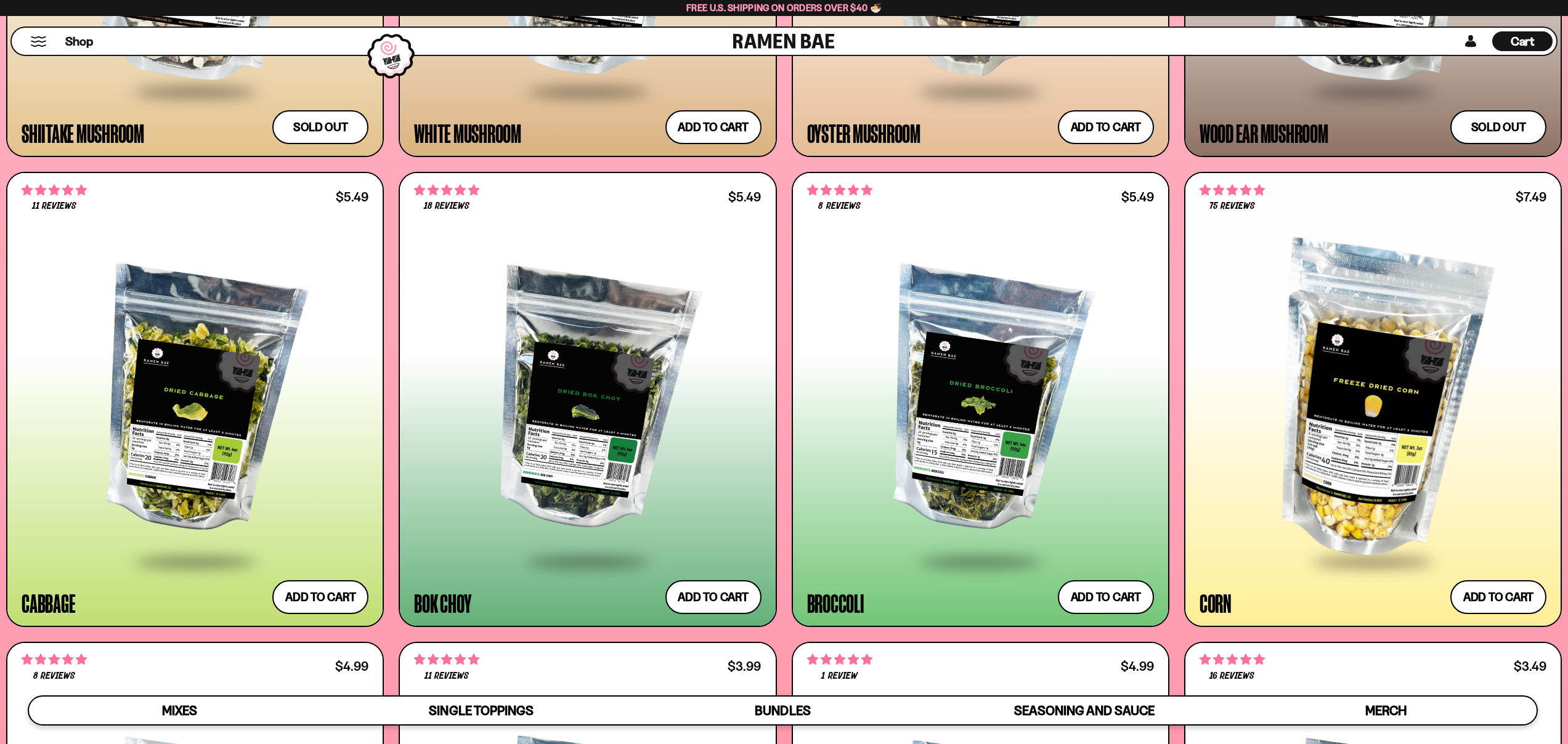
scroll to position [2939, 0]
click at [320, 606] on button "Add to cart Add ― Regular price $5.49 Regular price Sale price $5.49 Unit price…" at bounding box center [320, 597] width 101 height 36
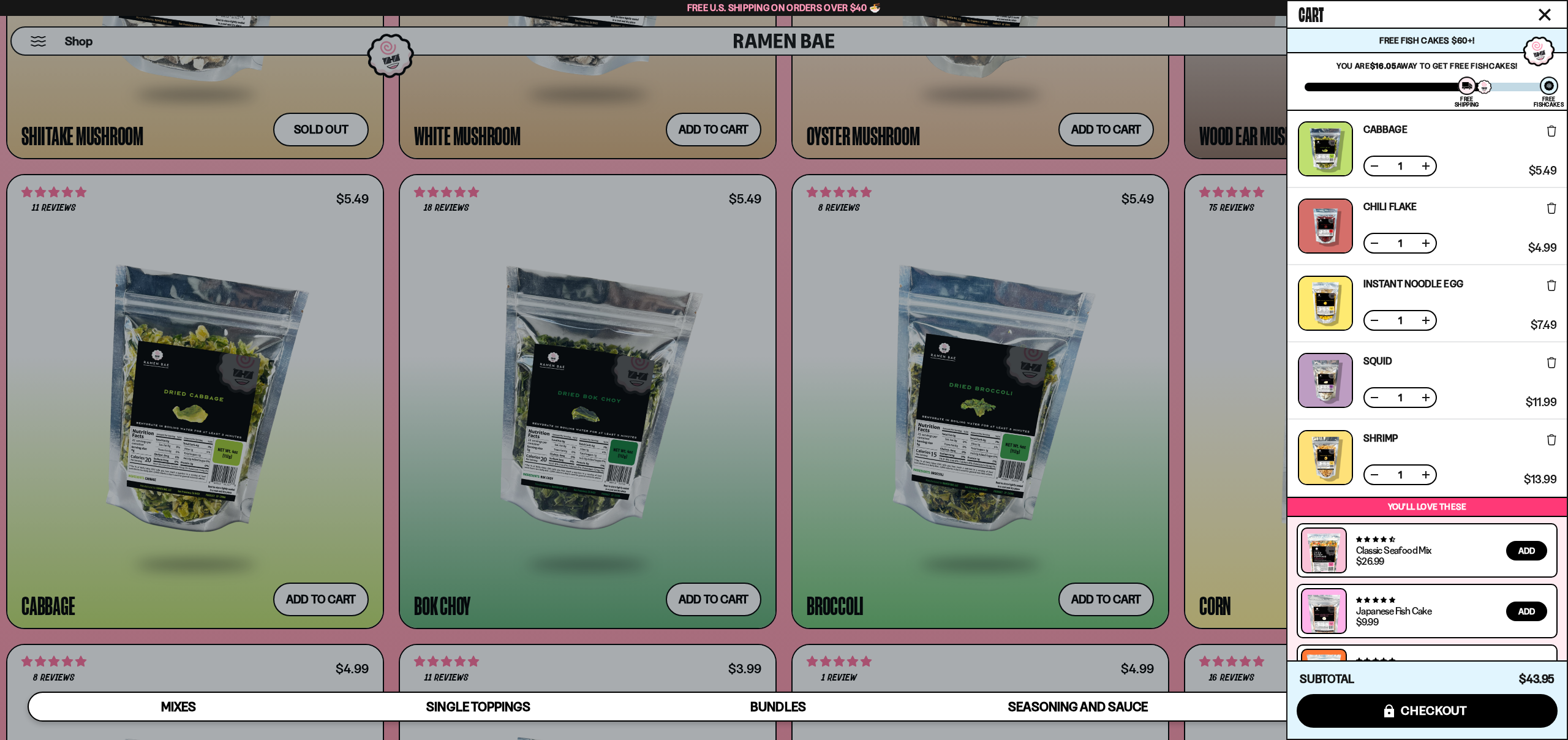
scroll to position [47, 0]
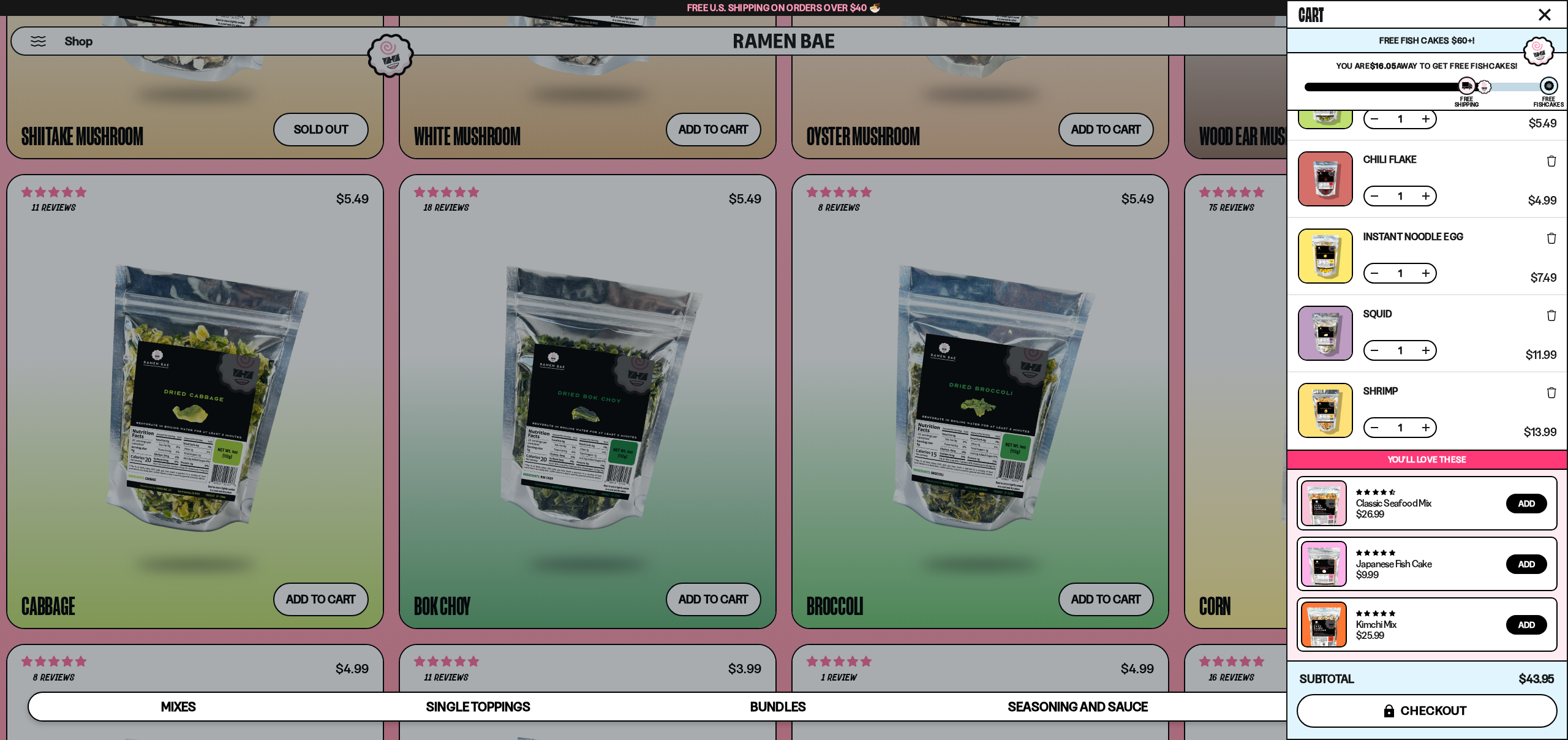
click at [1461, 715] on span "checkout" at bounding box center [1434, 711] width 67 height 14
